Goal: Use online tool/utility: Utilize a website feature to perform a specific function

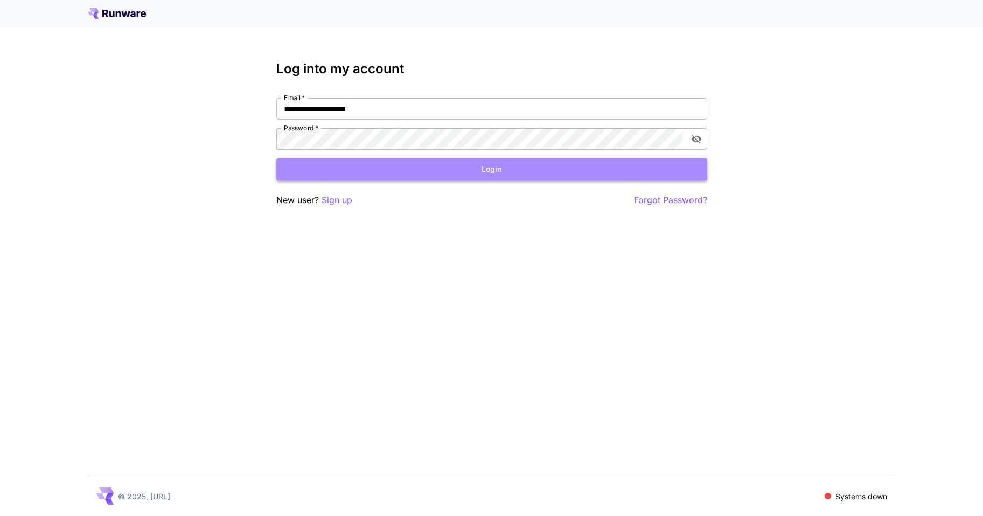
click at [518, 167] on button "Login" at bounding box center [491, 169] width 431 height 22
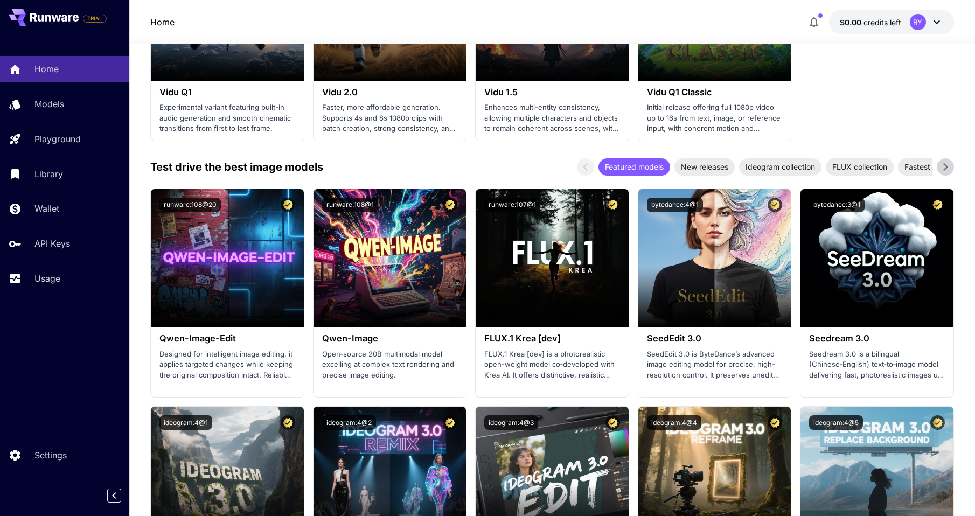
scroll to position [1021, 0]
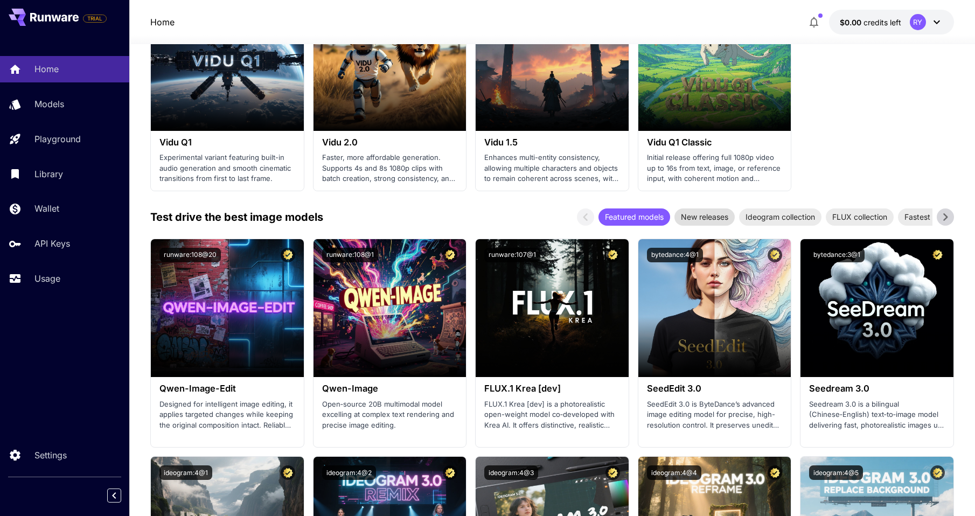
click at [698, 216] on span "New releases" at bounding box center [704, 216] width 60 height 11
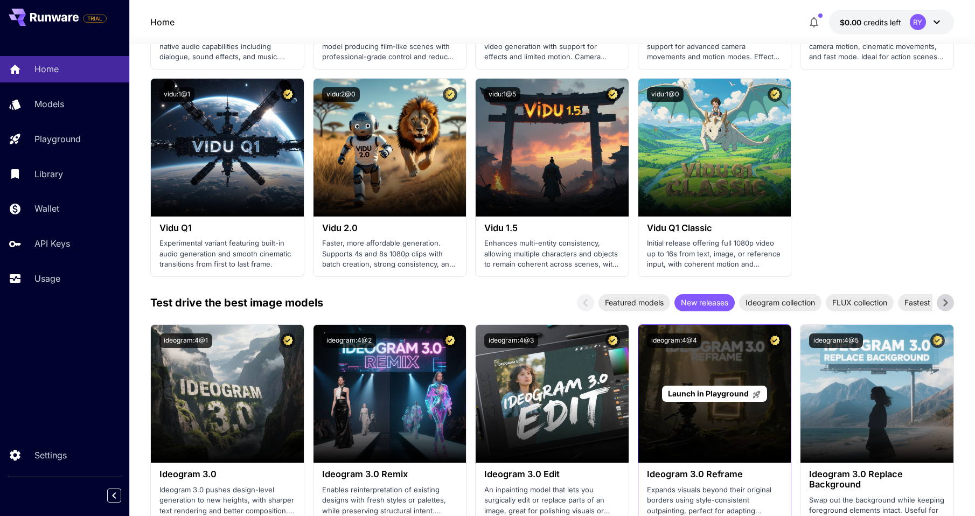
scroll to position [935, 0]
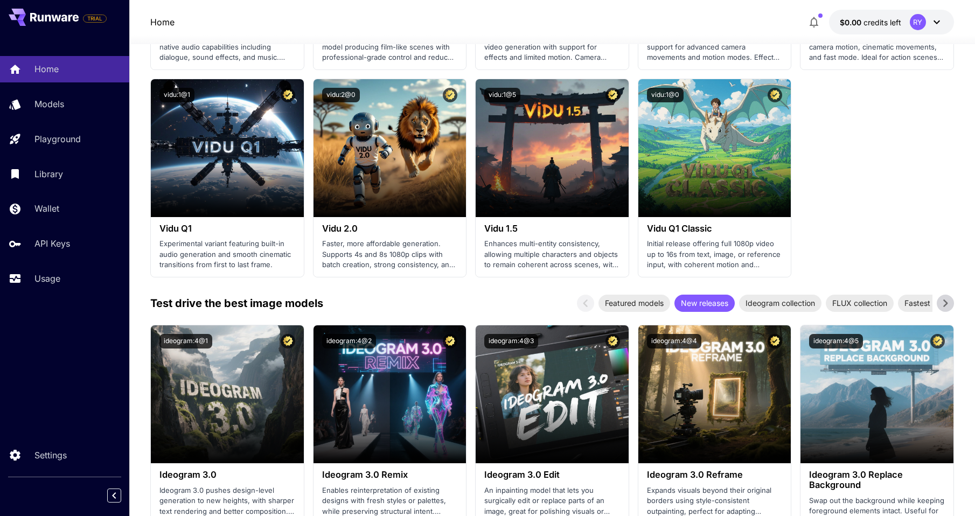
click at [949, 303] on icon at bounding box center [945, 303] width 16 height 16
click at [824, 300] on span "Anime & stylized art" at bounding box center [827, 302] width 84 height 11
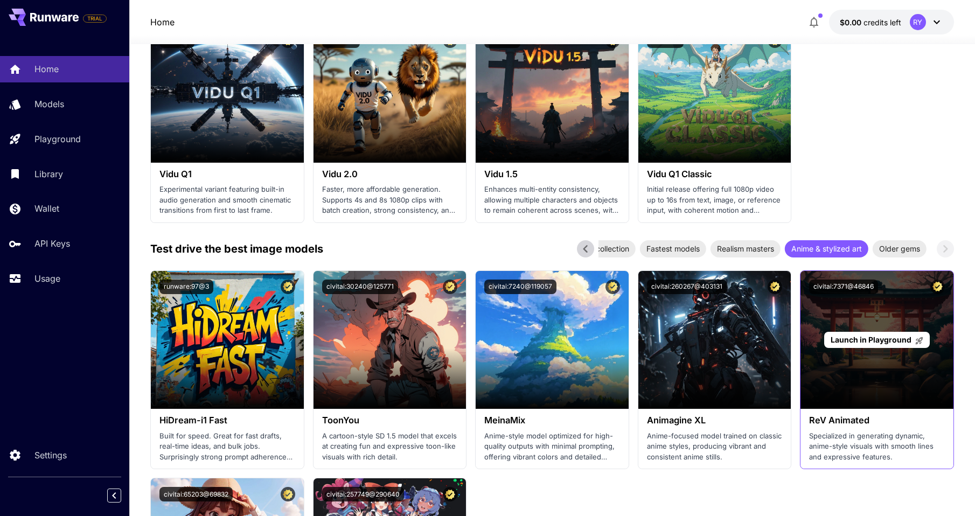
scroll to position [989, 0]
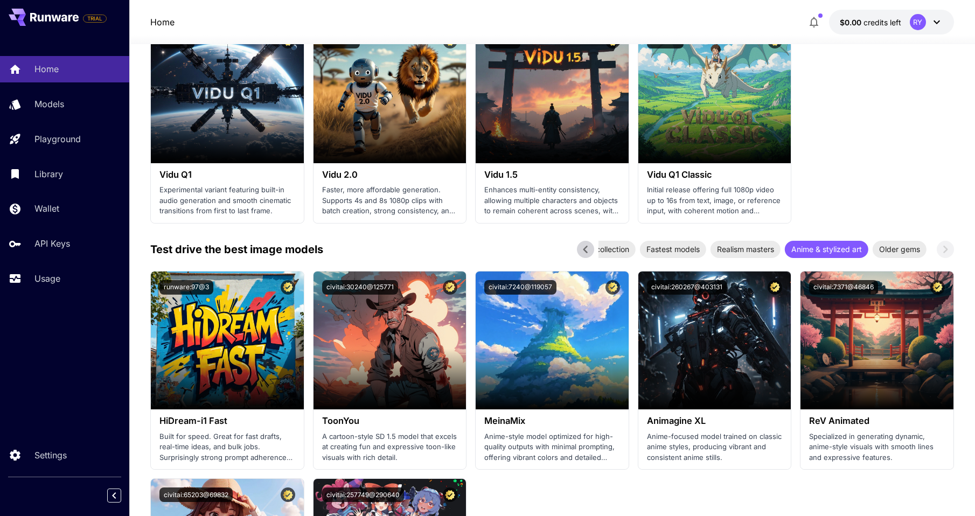
click at [586, 248] on icon at bounding box center [585, 250] width 4 height 8
click at [713, 256] on div "New releases" at bounding box center [704, 249] width 60 height 17
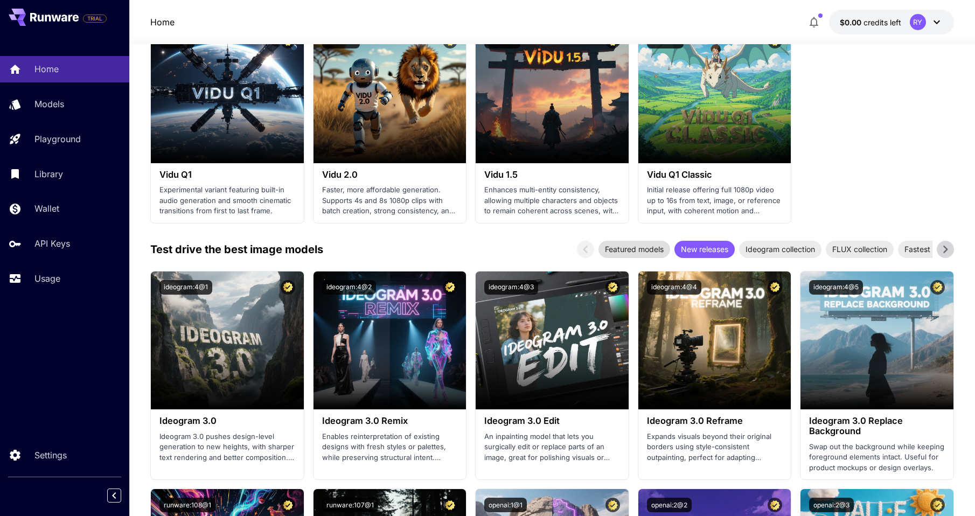
click at [657, 249] on span "Featured models" at bounding box center [635, 249] width 72 height 11
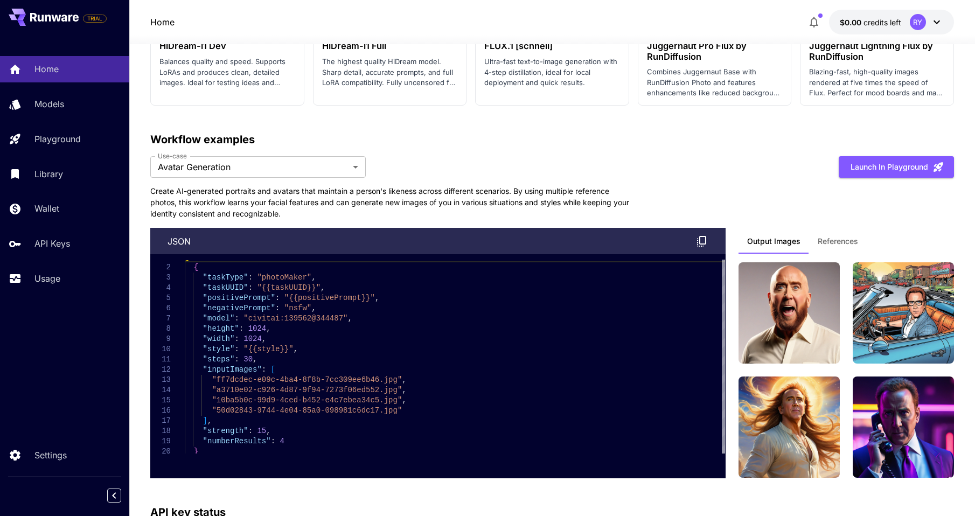
scroll to position [2236, 0]
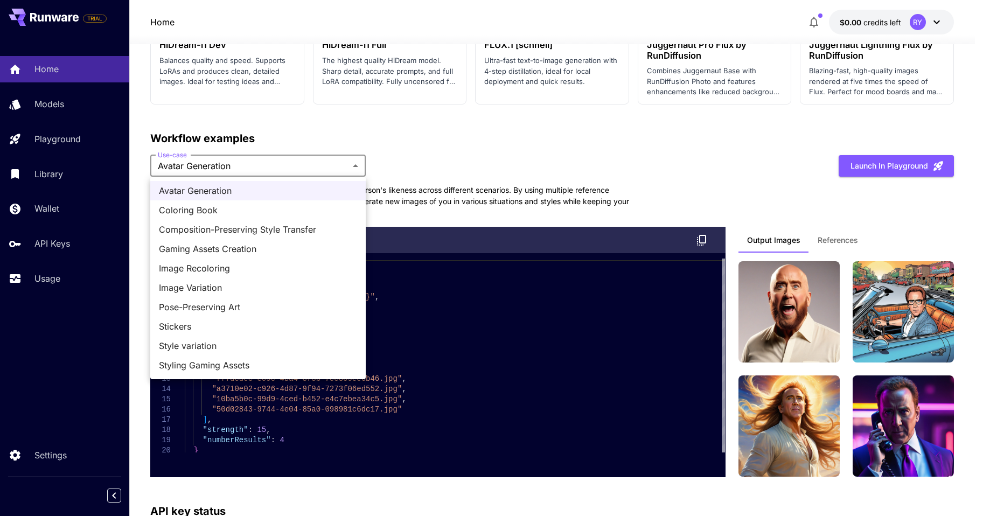
click at [282, 168] on div at bounding box center [491, 258] width 983 height 516
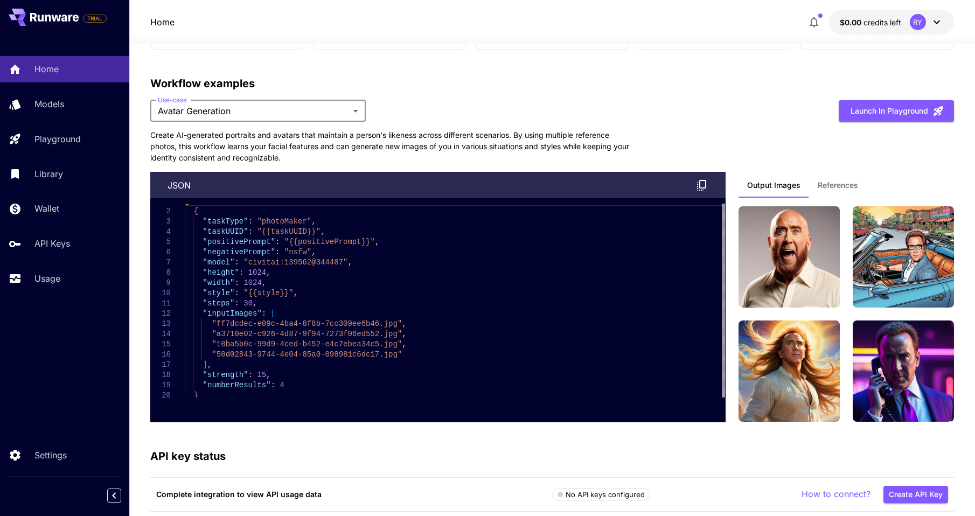
scroll to position [2291, 0]
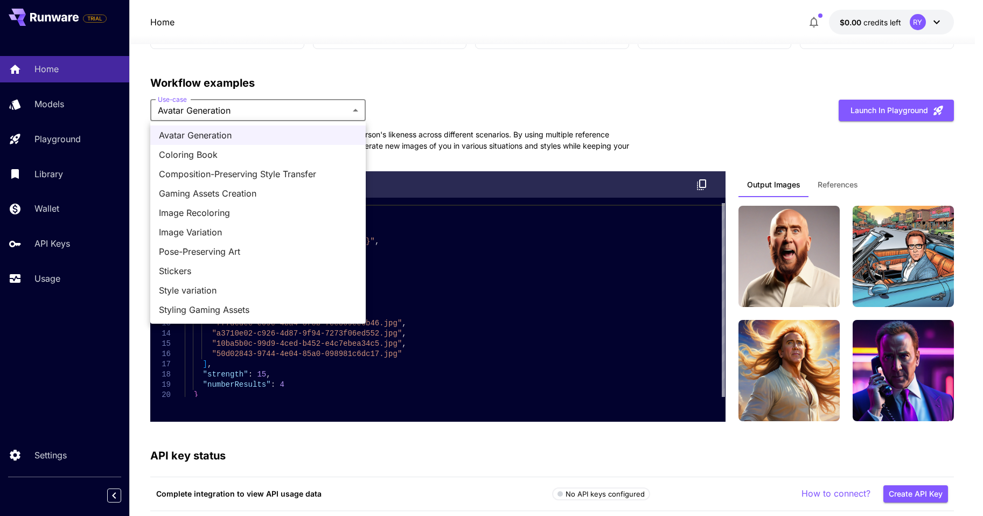
click at [263, 151] on span "Coloring Book" at bounding box center [258, 154] width 198 height 13
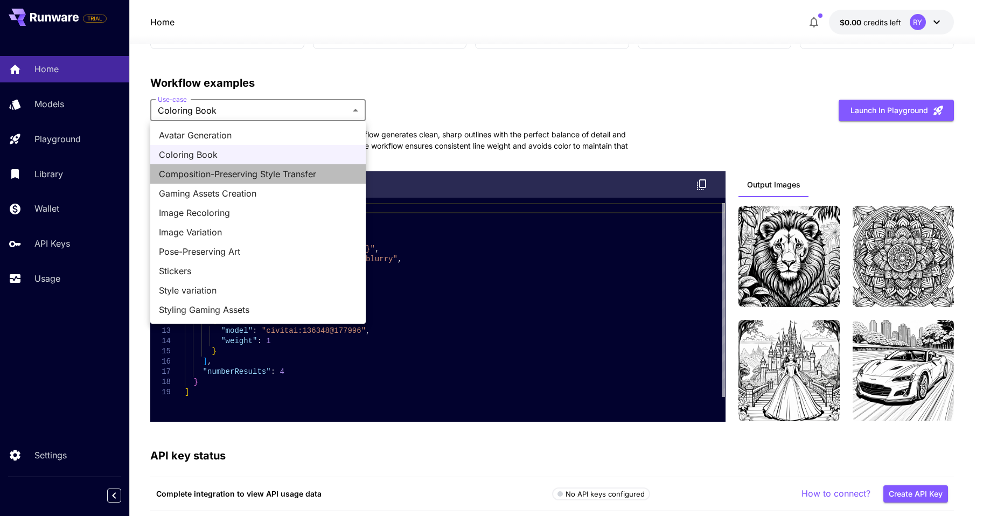
click at [286, 176] on span "Composition-Preserving Style Transfer" at bounding box center [258, 174] width 198 height 13
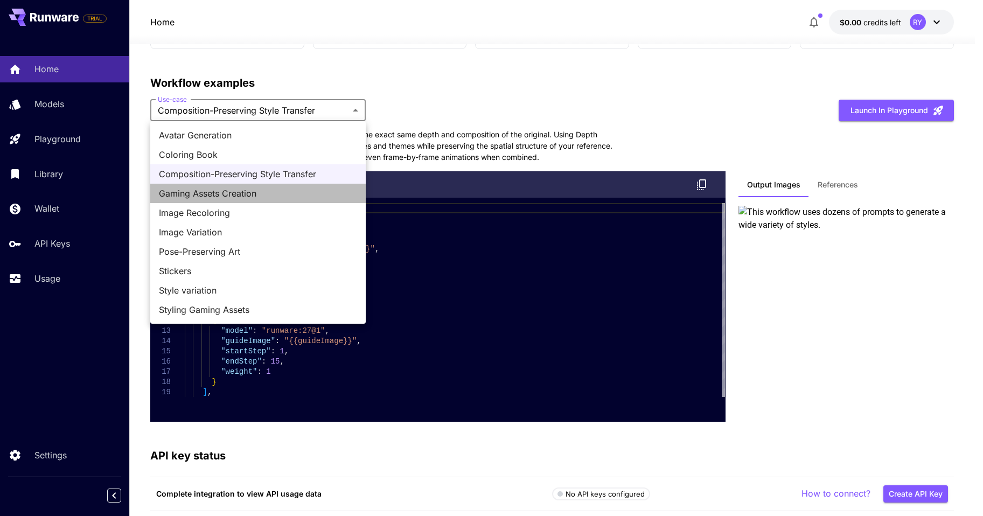
click at [265, 189] on span "Gaming Assets Creation" at bounding box center [258, 193] width 198 height 13
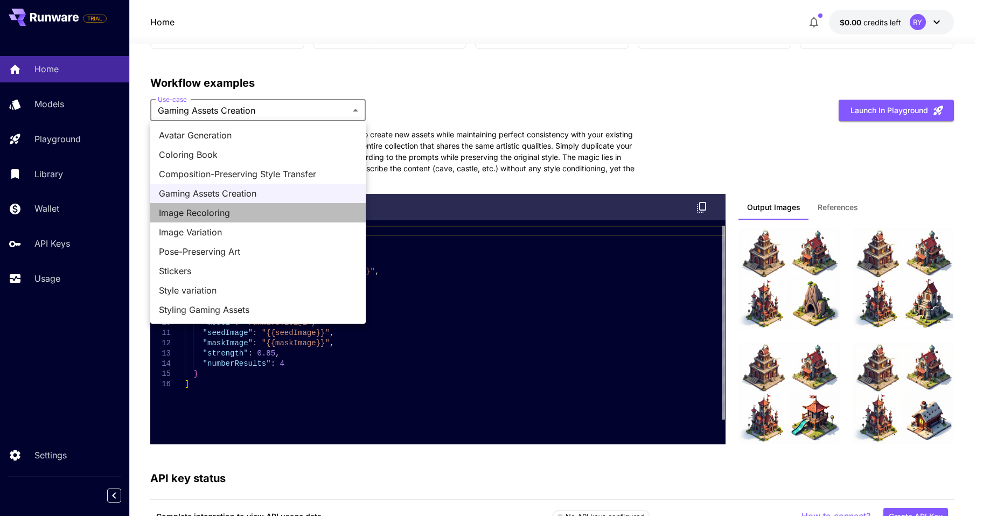
click at [263, 217] on span "Image Recoloring" at bounding box center [258, 212] width 198 height 13
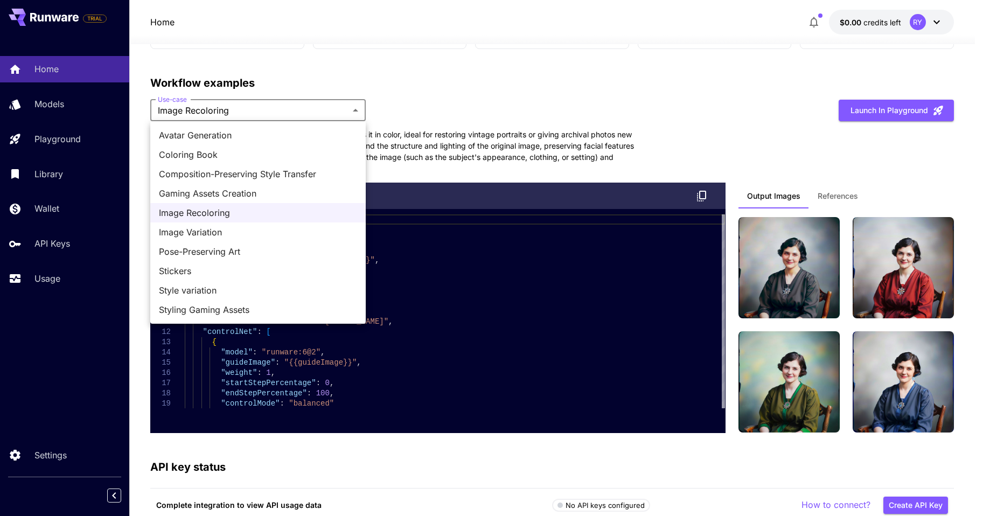
click at [276, 231] on span "Image Variation" at bounding box center [258, 232] width 198 height 13
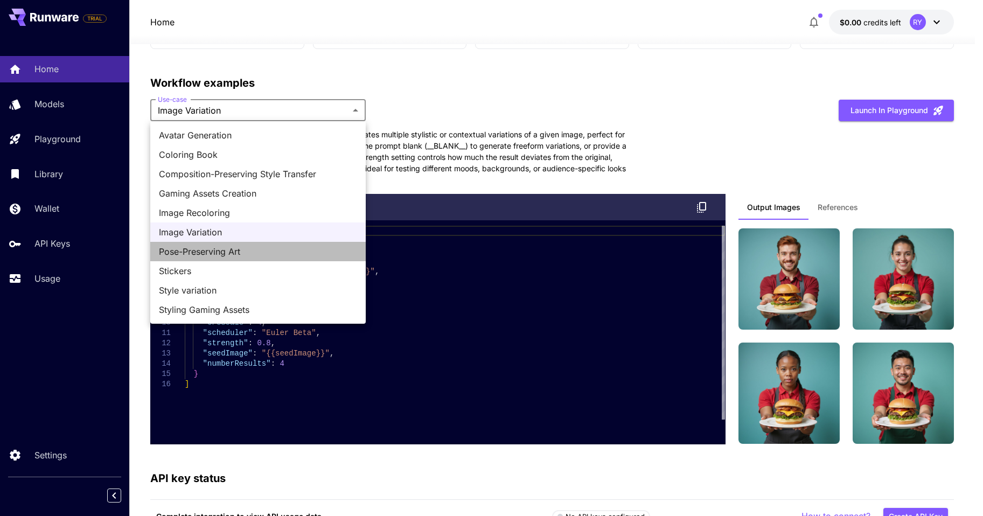
click at [250, 252] on span "Pose-Preserving Art" at bounding box center [258, 251] width 198 height 13
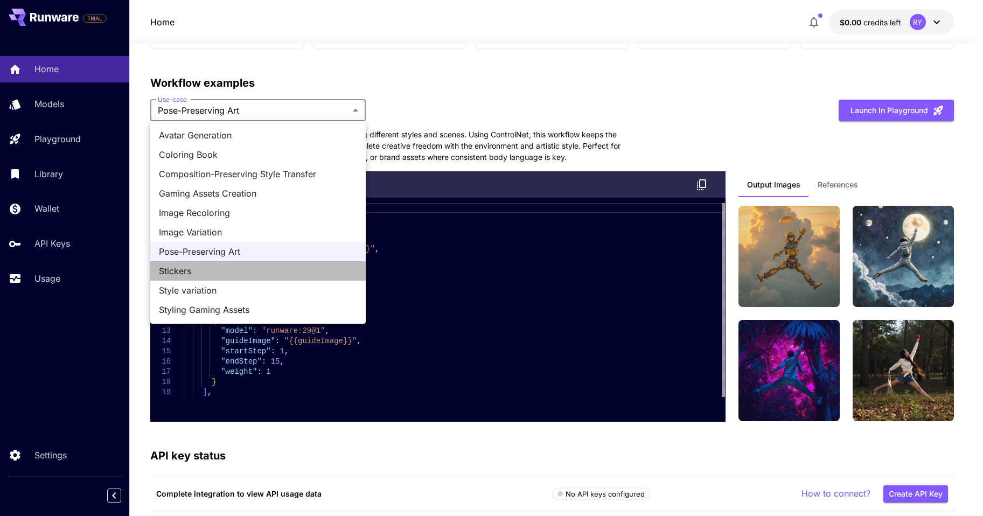
click at [256, 276] on span "Stickers" at bounding box center [258, 271] width 198 height 13
type input "********"
